Goal: Transaction & Acquisition: Download file/media

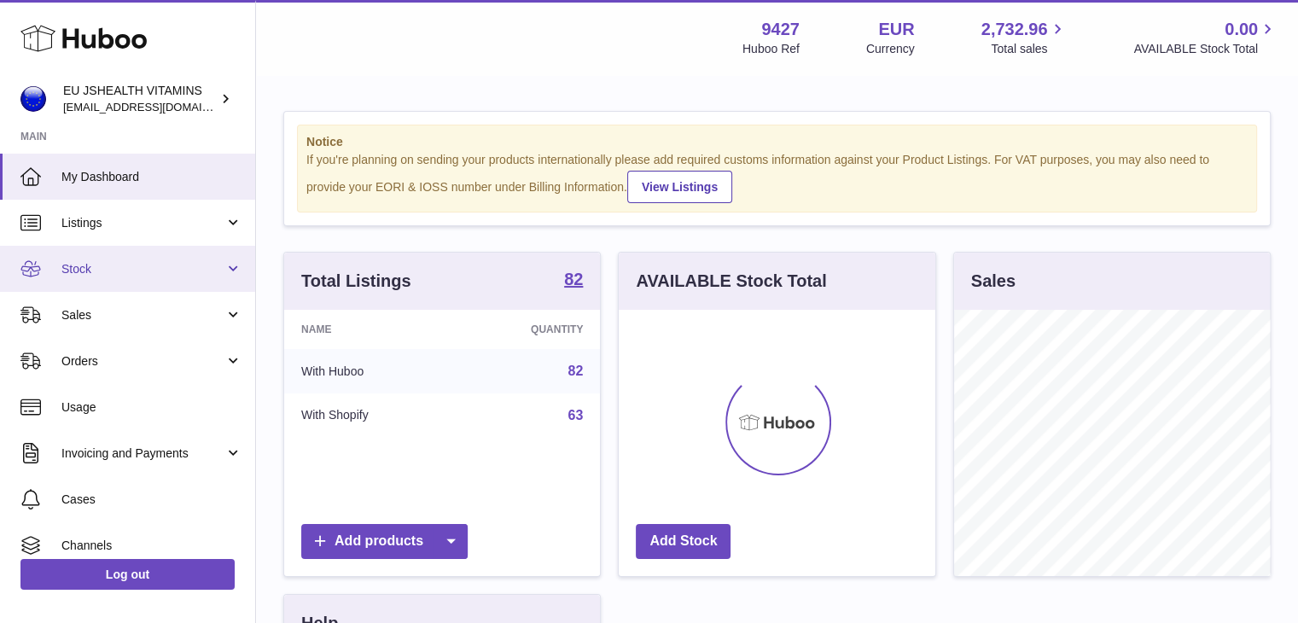
scroll to position [266, 317]
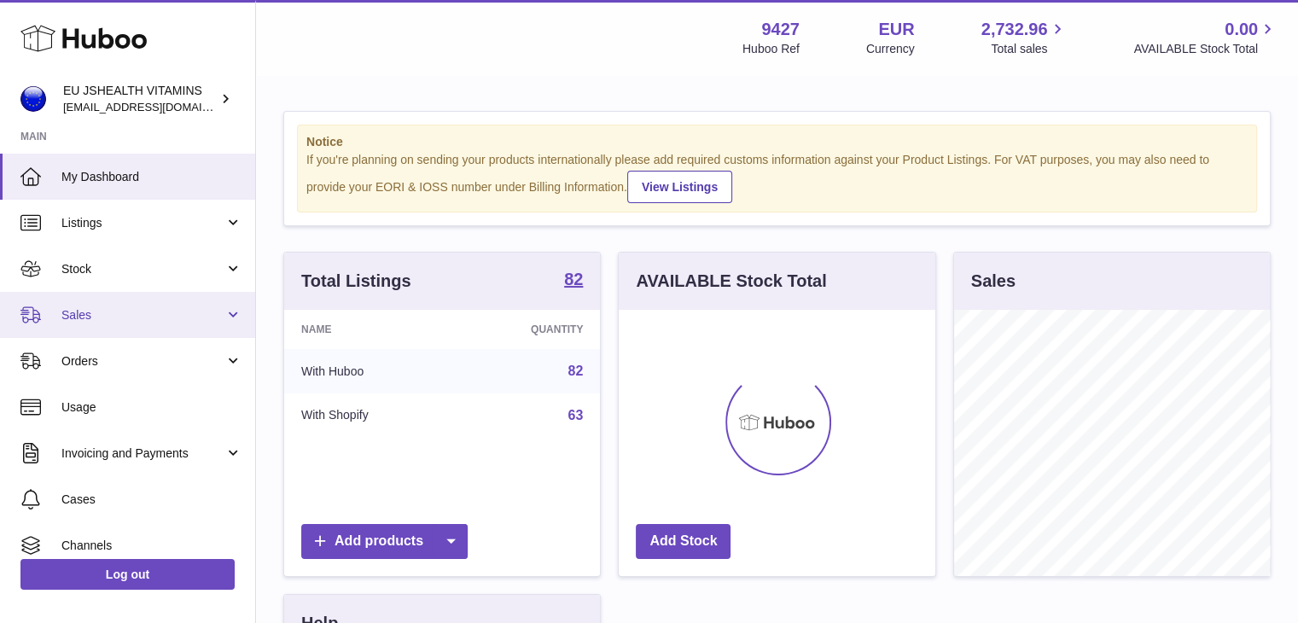
click at [104, 313] on span "Sales" at bounding box center [142, 315] width 163 height 16
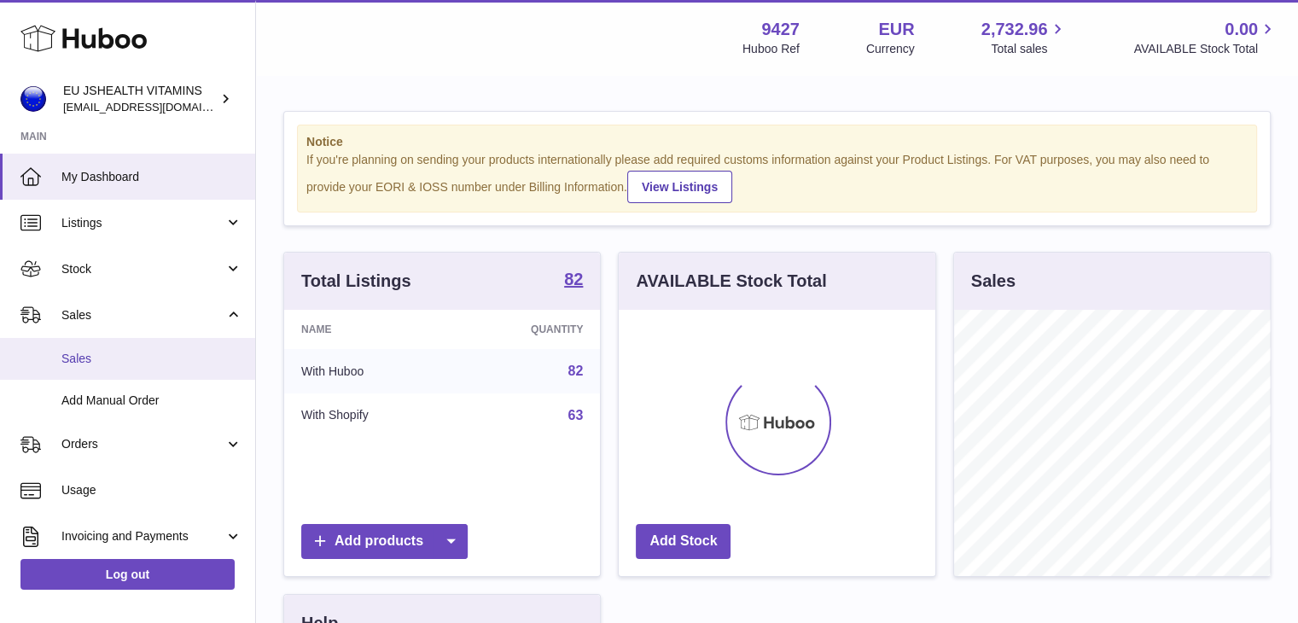
click at [135, 366] on span "Sales" at bounding box center [151, 359] width 181 height 16
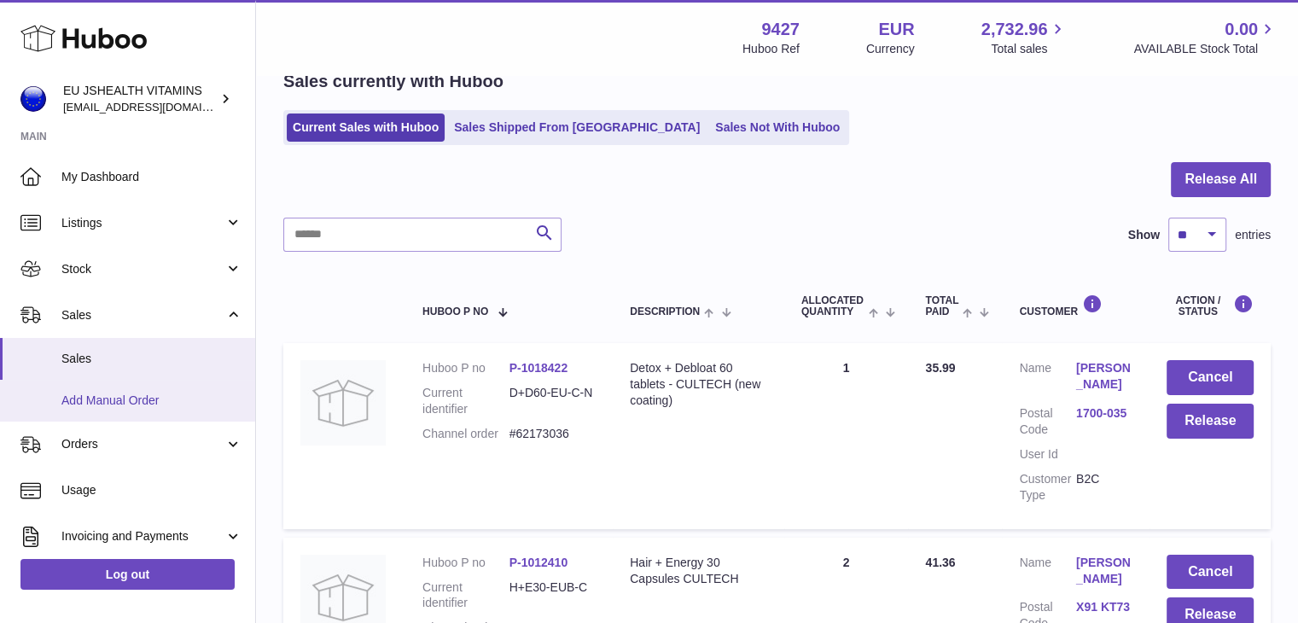
scroll to position [171, 0]
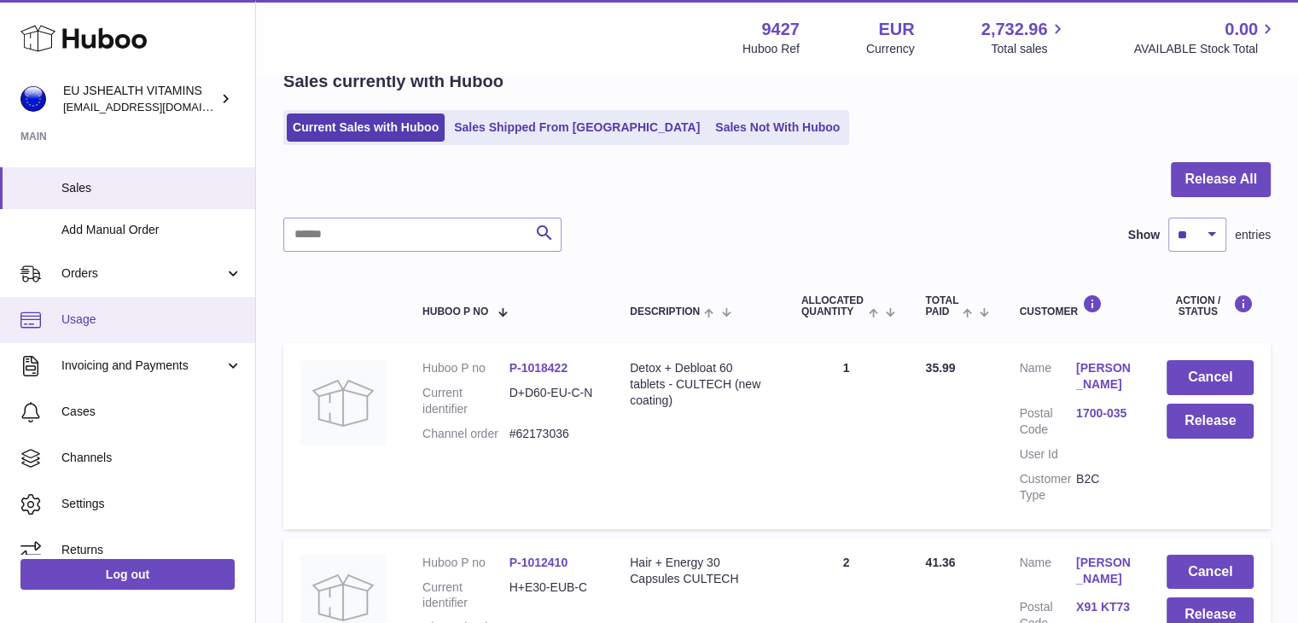
click at [142, 334] on link "Usage" at bounding box center [127, 320] width 255 height 46
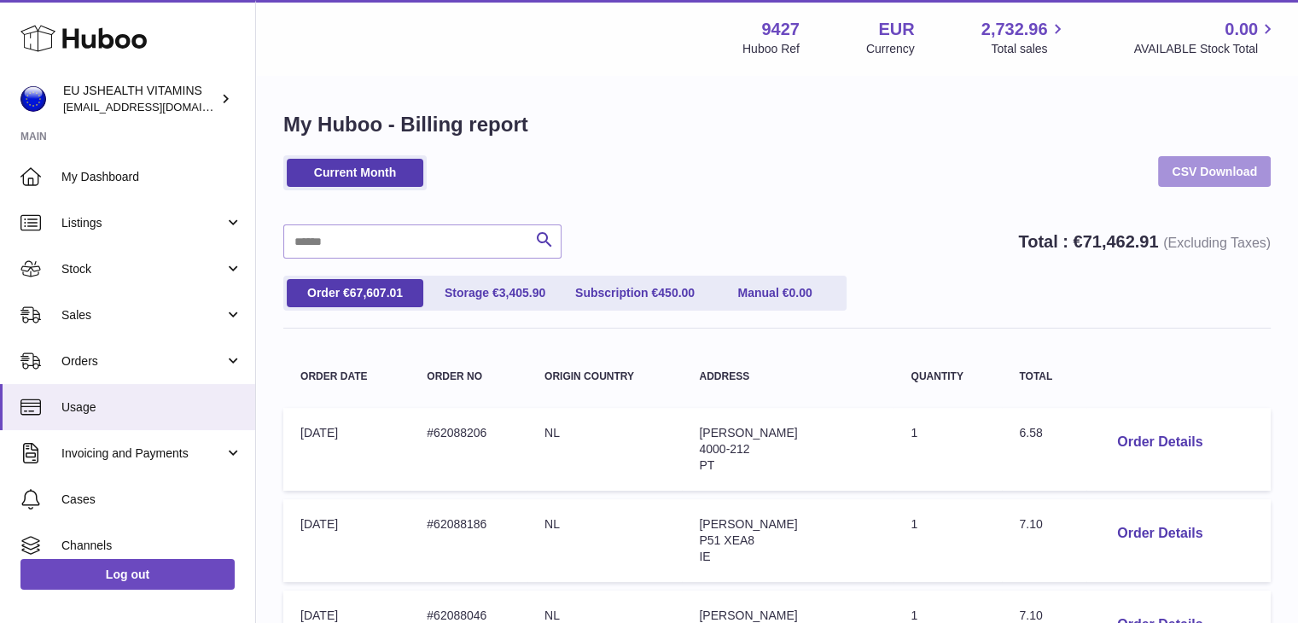
click at [1179, 177] on link "CSV Download" at bounding box center [1214, 171] width 113 height 31
click at [835, 200] on div "Current Month CSV Download" at bounding box center [776, 181] width 987 height 52
click at [848, 175] on div "Current Month CSV Download" at bounding box center [776, 181] width 987 height 52
